Goal: Find specific page/section: Find specific page/section

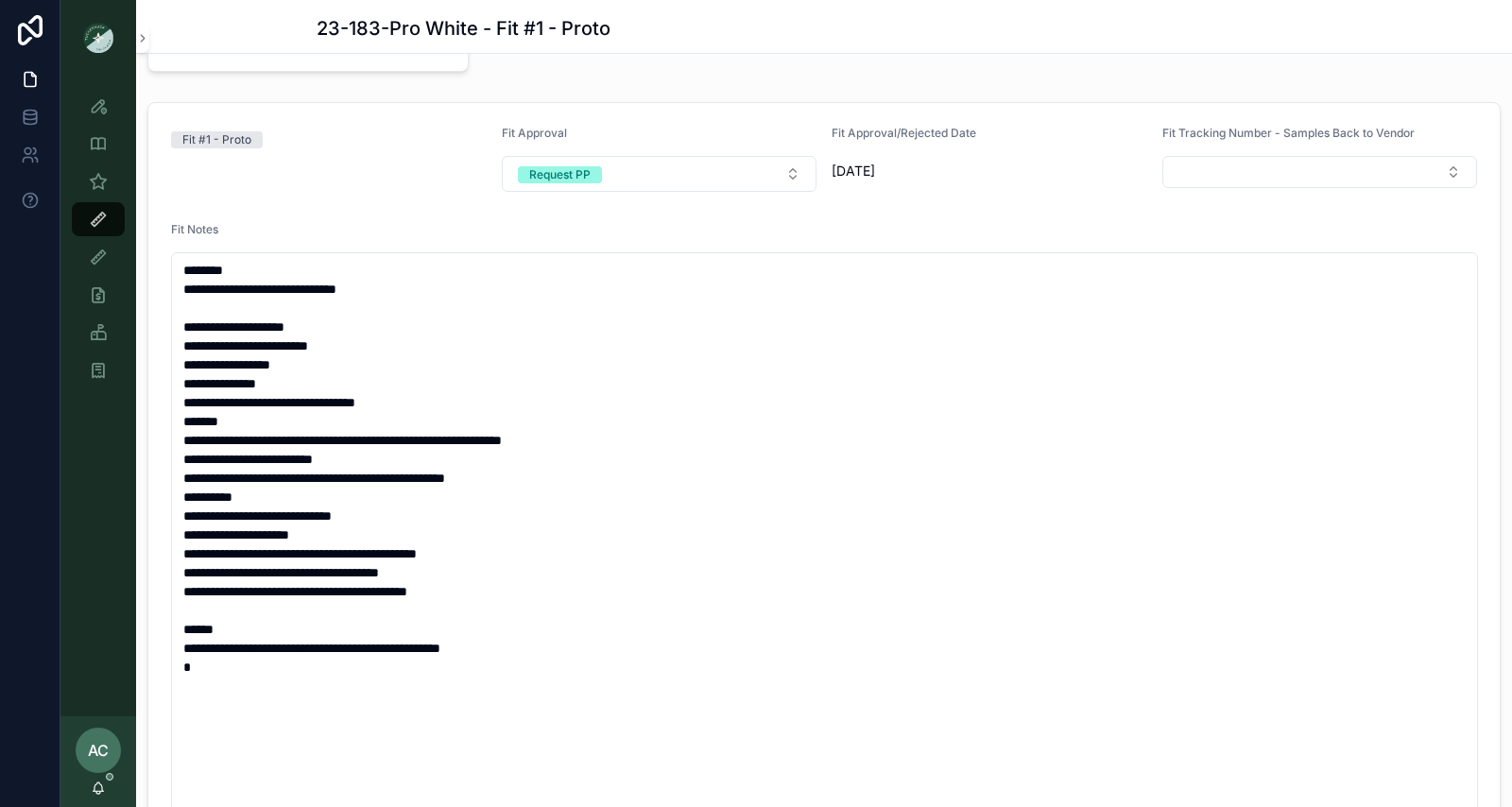
scroll to position [251, 0]
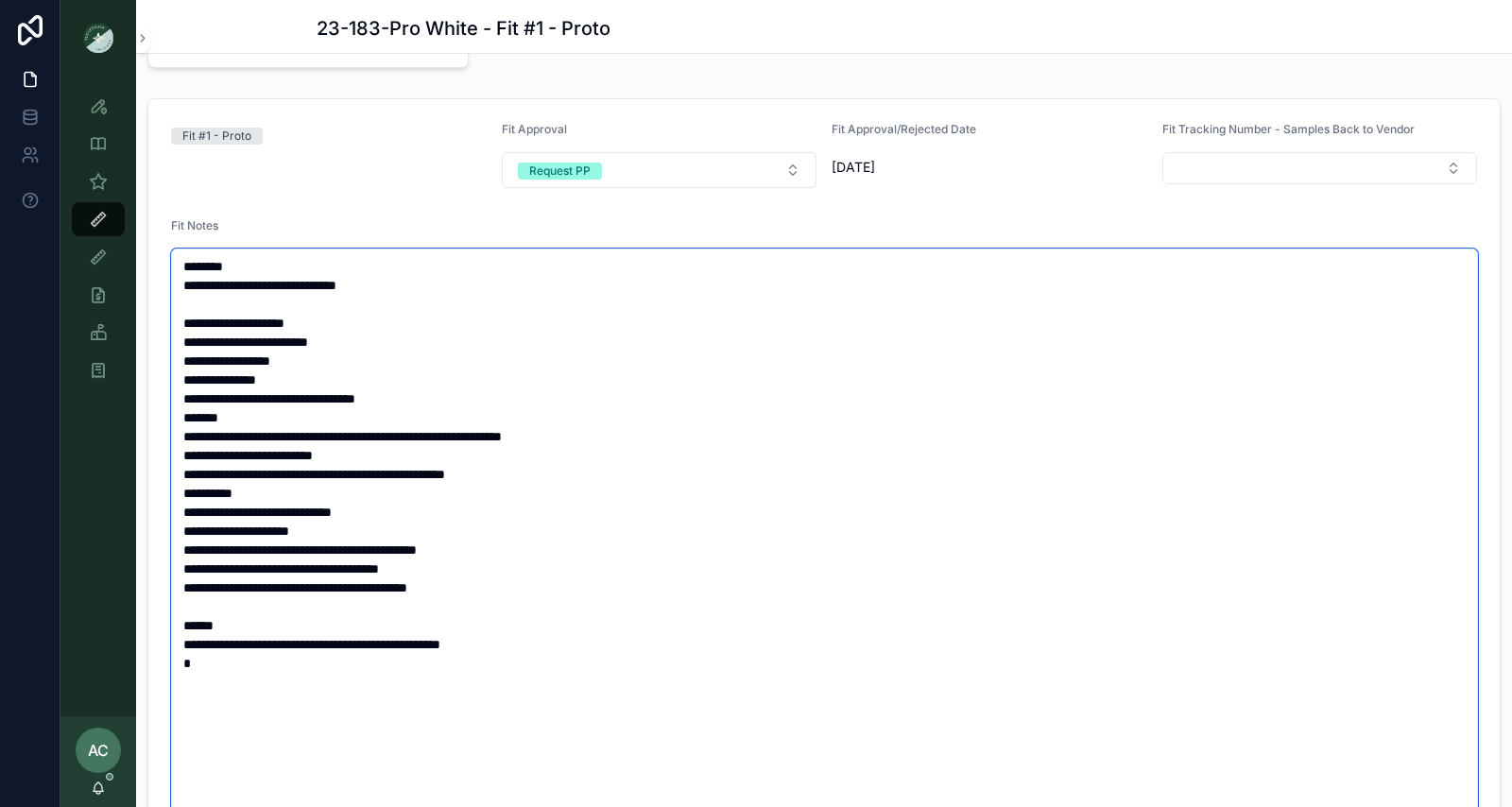
click at [499, 357] on textarea "**********" at bounding box center [824, 540] width 1307 height 583
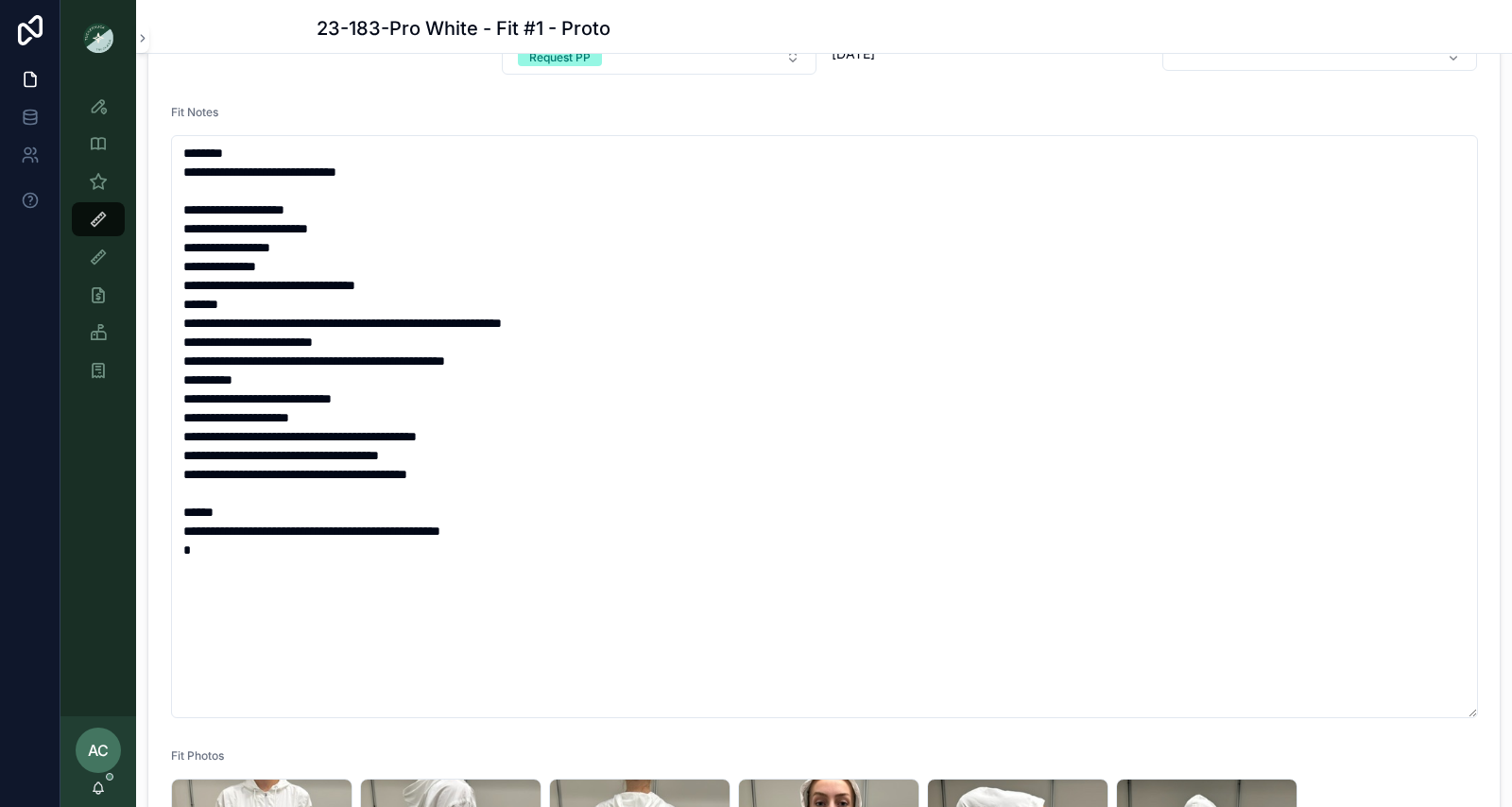
scroll to position [297, 0]
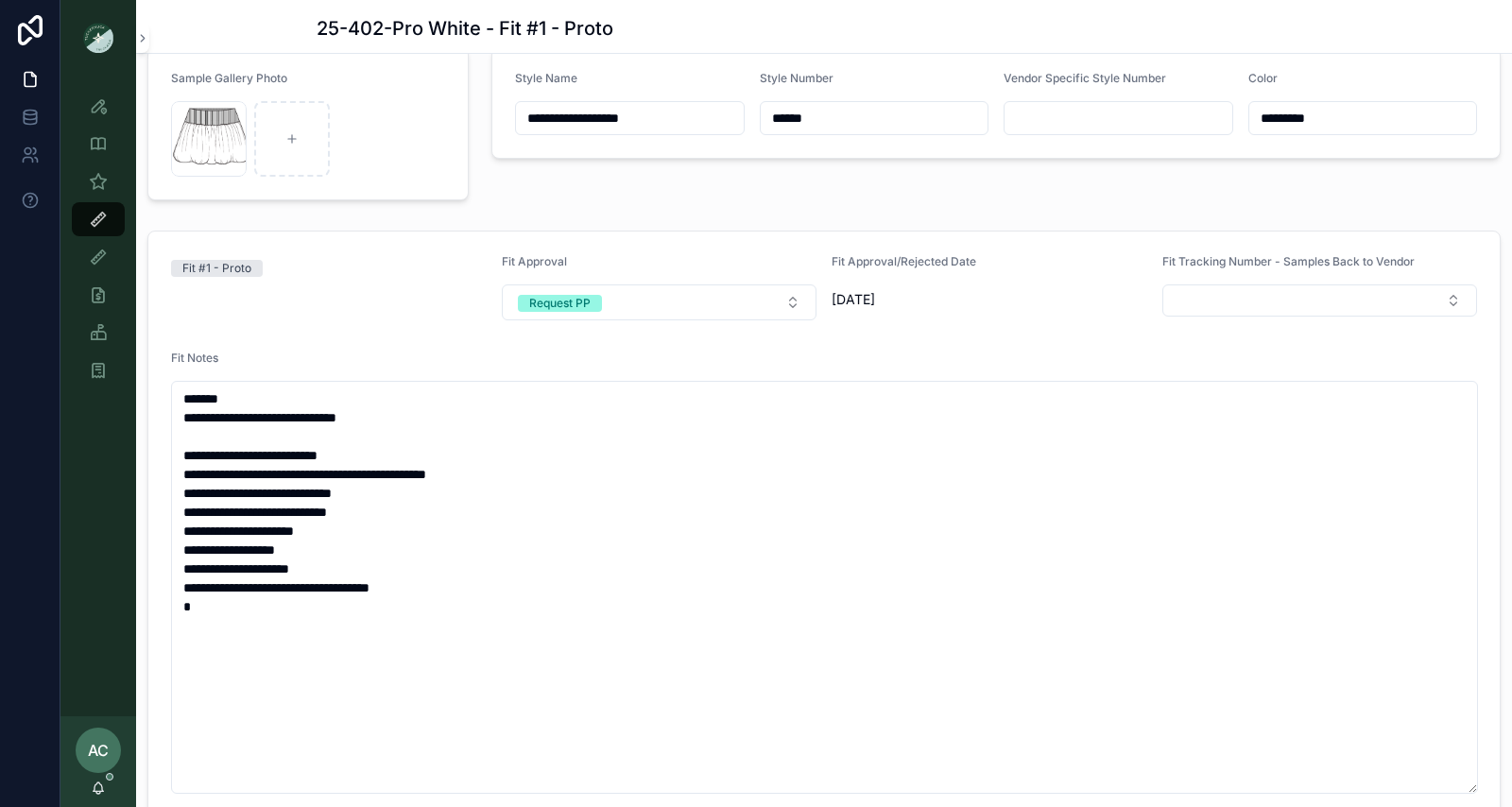
scroll to position [170, 0]
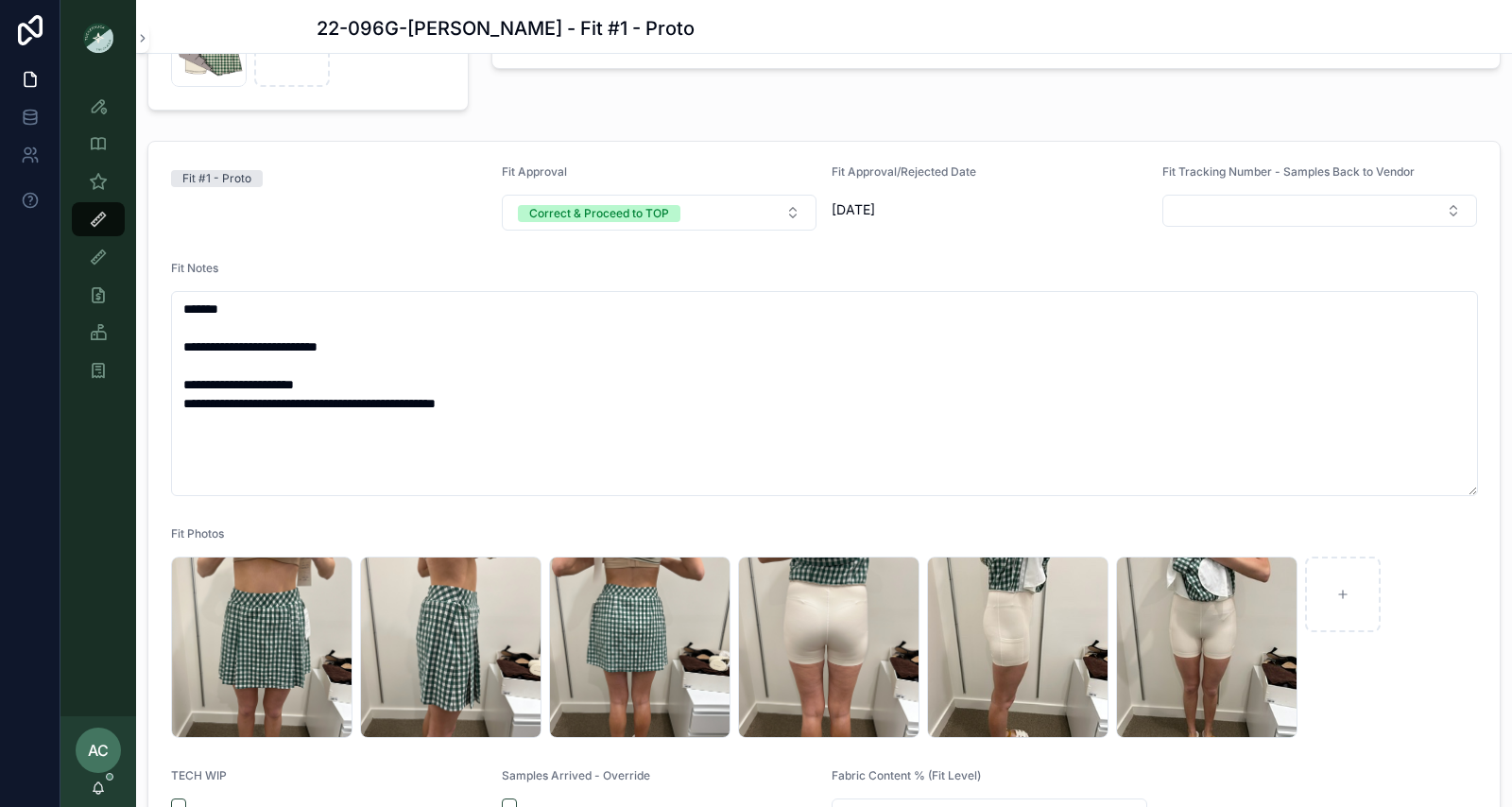
scroll to position [197, 0]
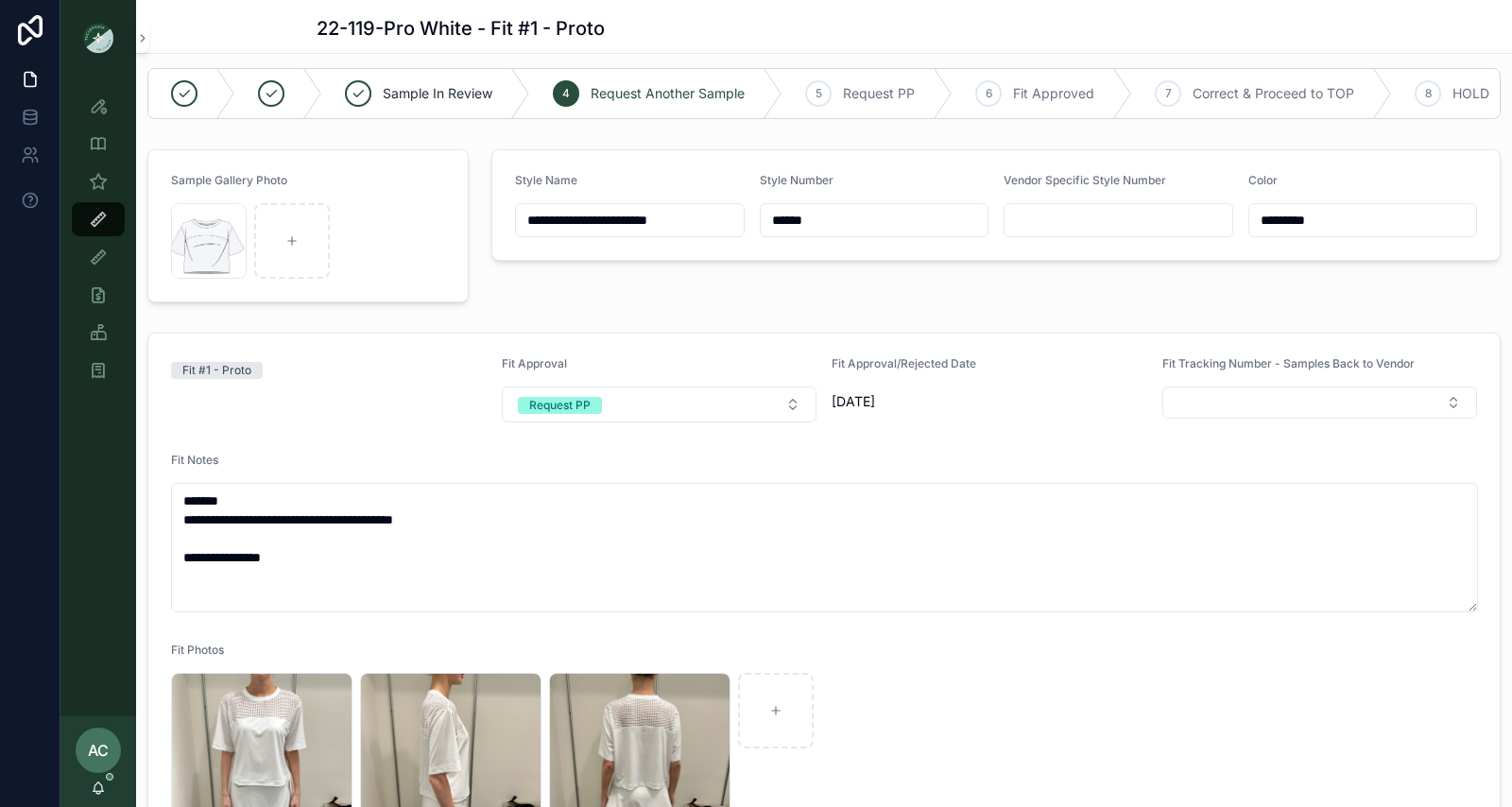
scroll to position [17, 0]
click at [408, 385] on div "Fit #1 - Proto" at bounding box center [328, 388] width 316 height 66
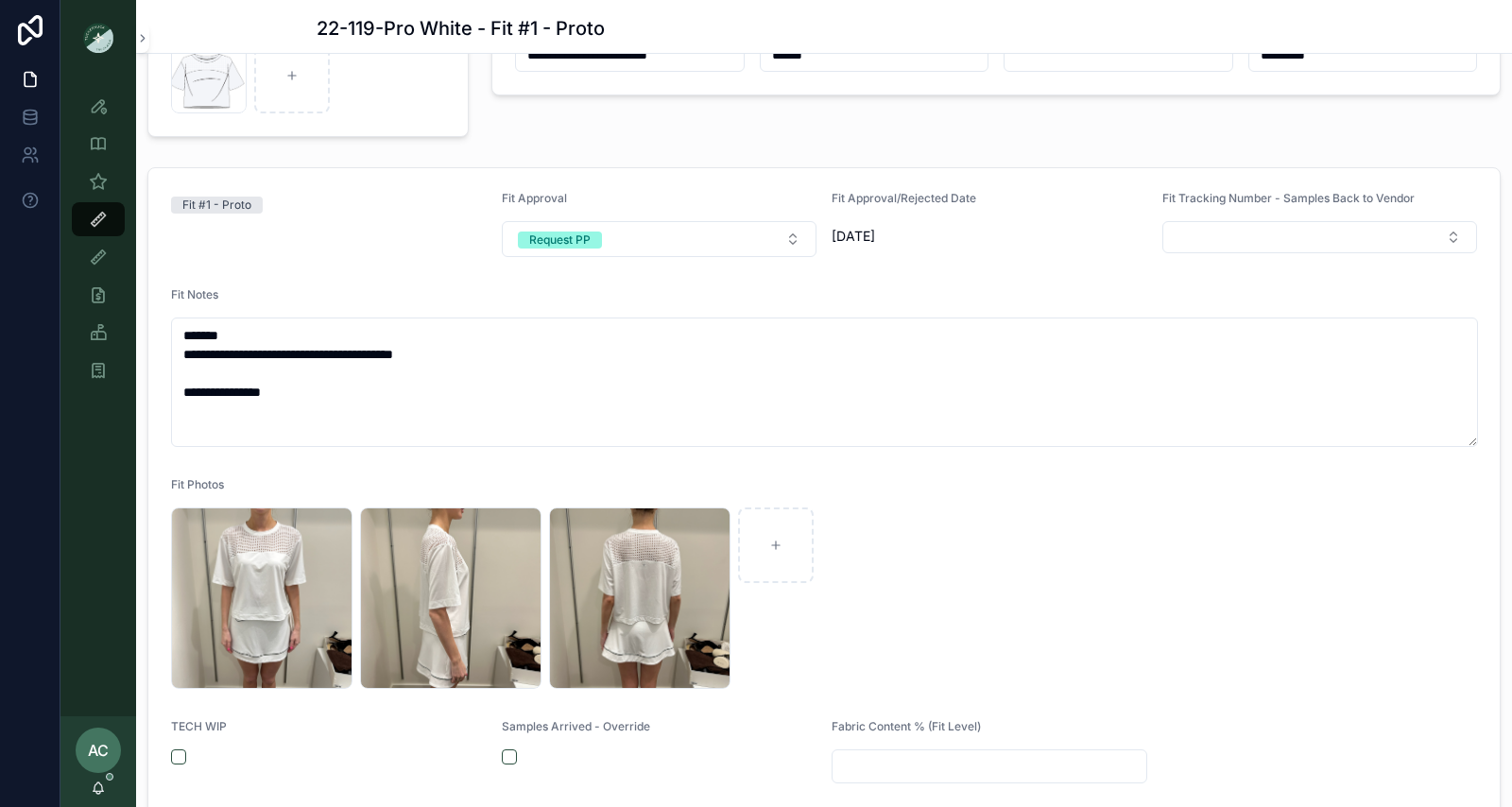
scroll to position [189, 0]
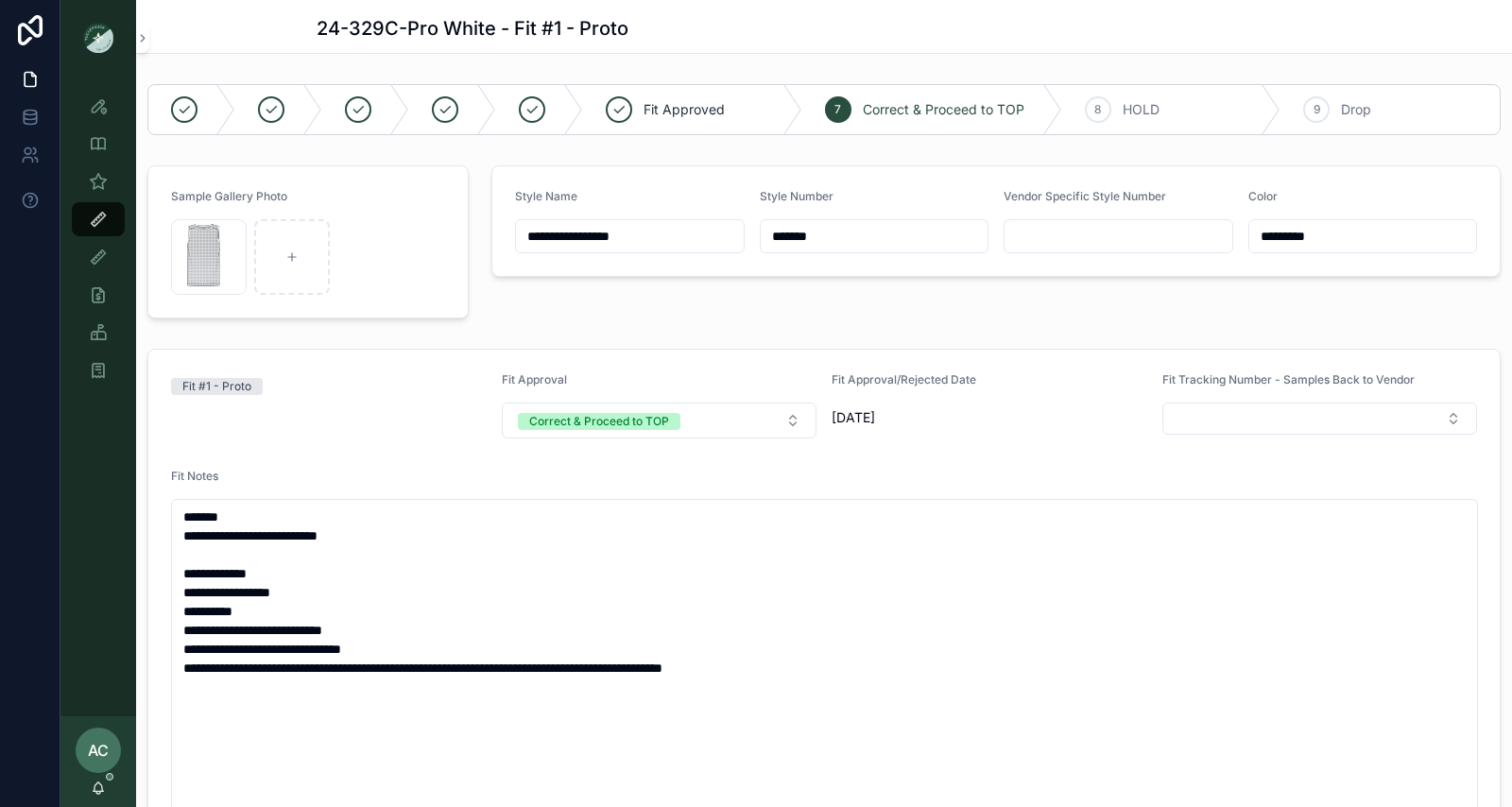
scroll to position [497, 0]
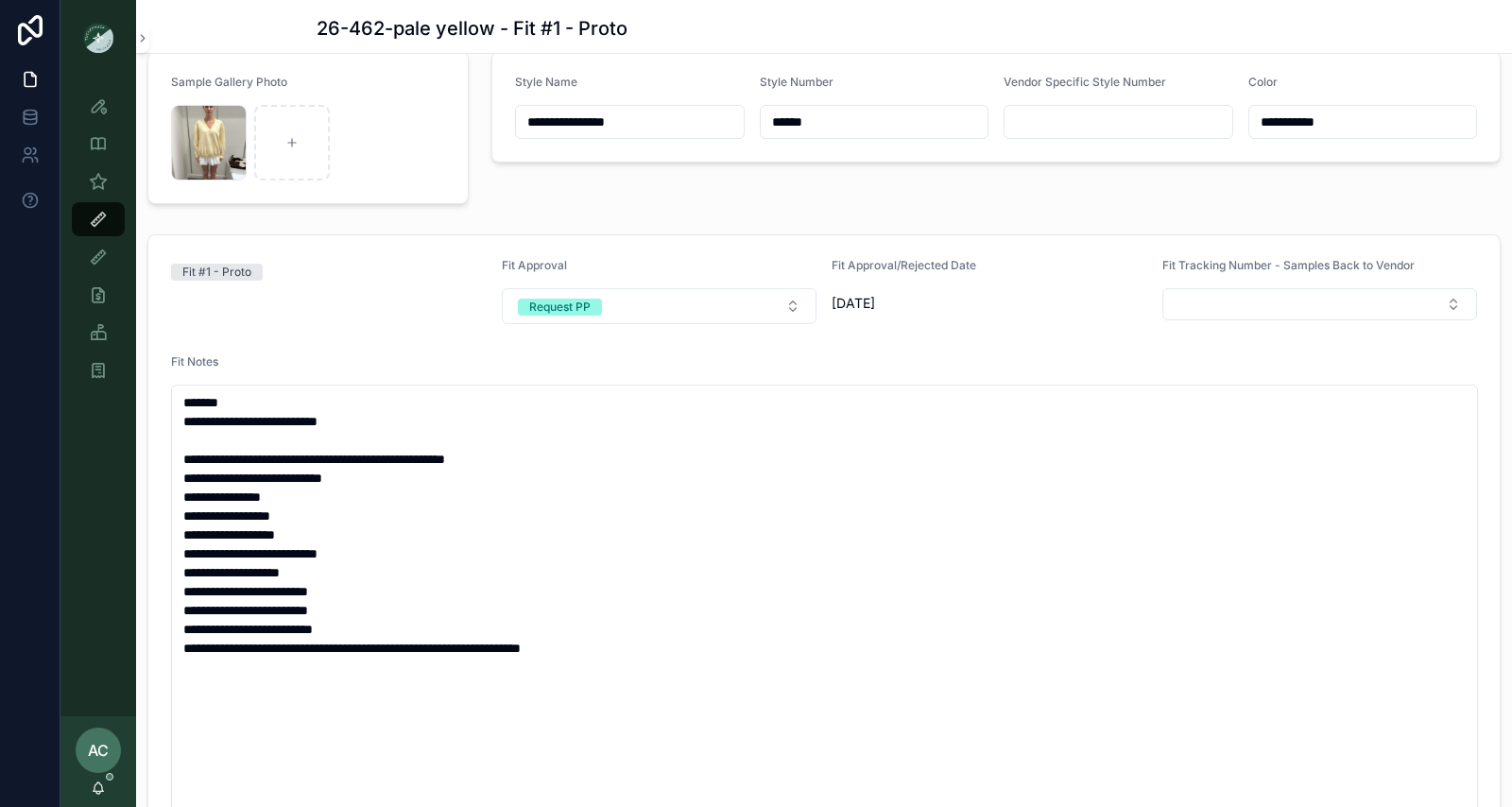
scroll to position [122, 0]
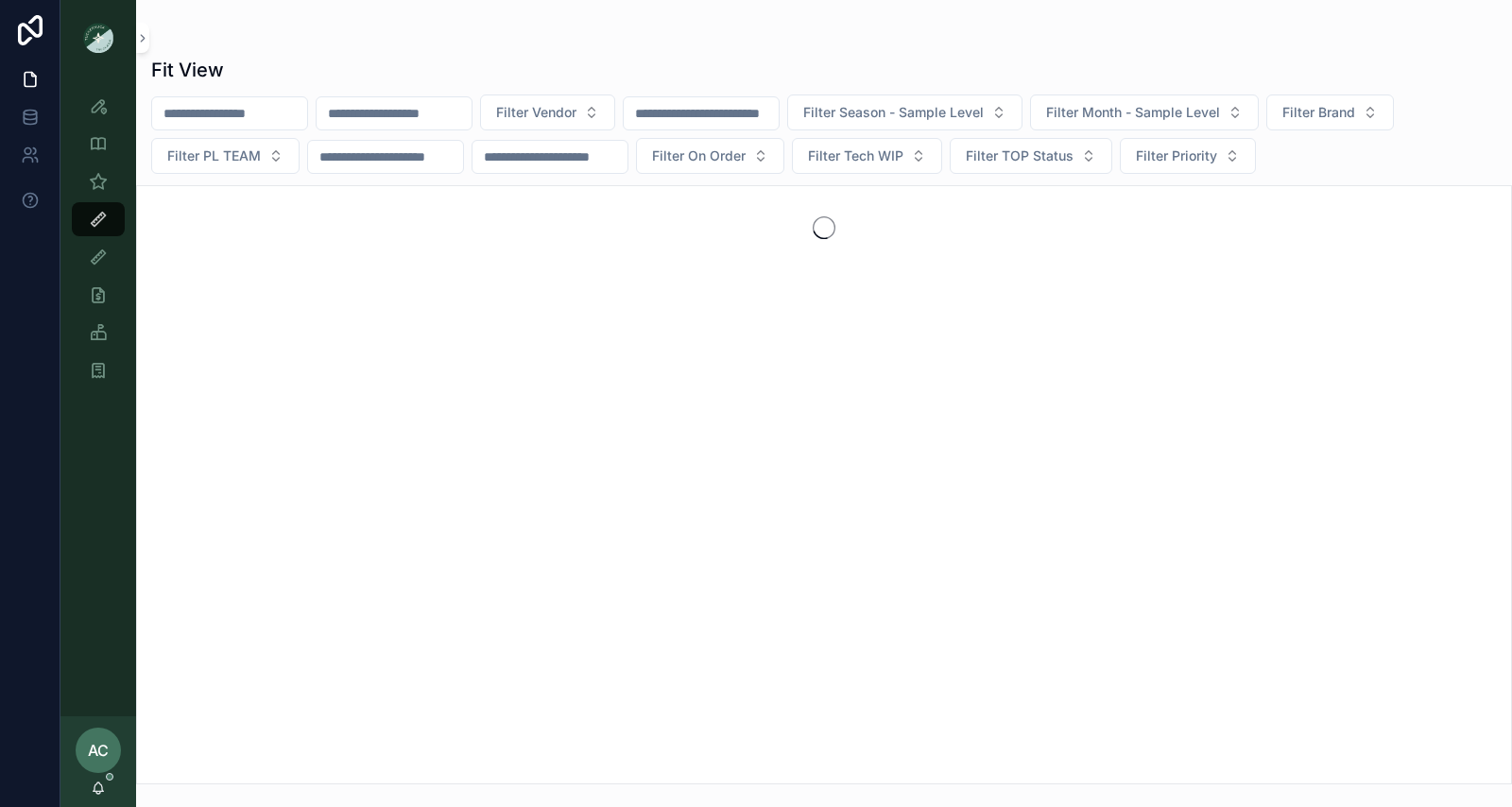
click at [449, 113] on input "scrollable content" at bounding box center [394, 114] width 155 height 27
type input "***"
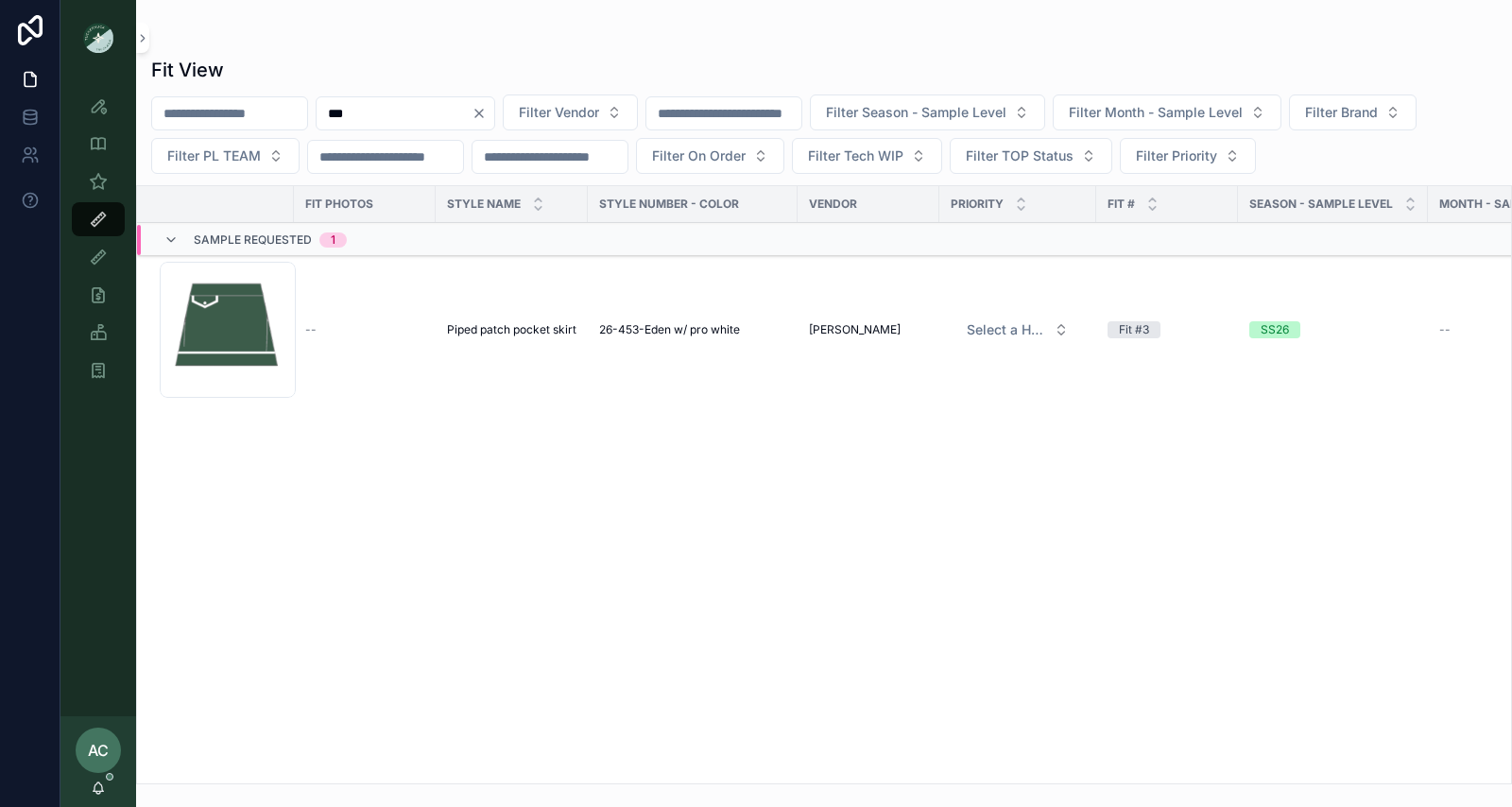
click at [217, 332] on div "Screenshot-2025-08-26-at-8.16.56-PM .png" at bounding box center [227, 329] width 136 height 136
